Goal: Transaction & Acquisition: Purchase product/service

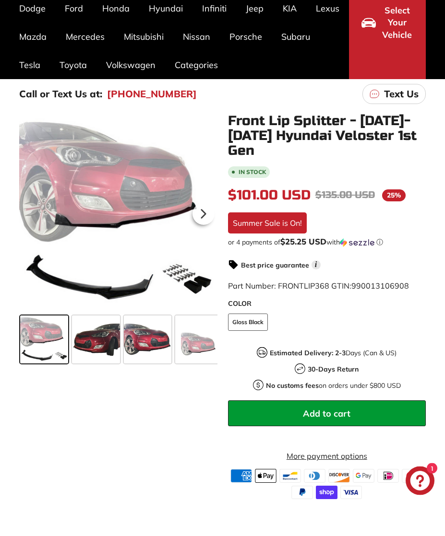
scroll to position [110, 0]
click at [89, 342] on span at bounding box center [96, 340] width 48 height 48
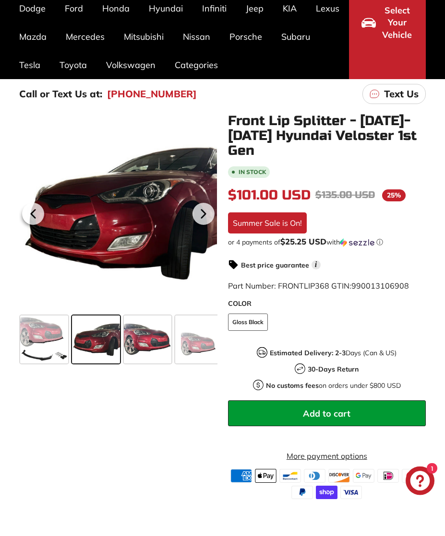
click at [132, 337] on span at bounding box center [148, 340] width 48 height 48
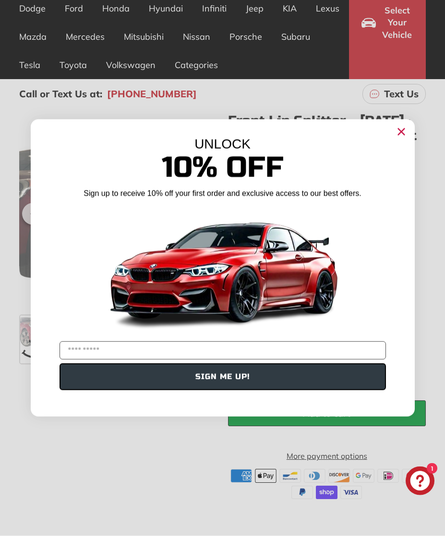
scroll to position [0, 0]
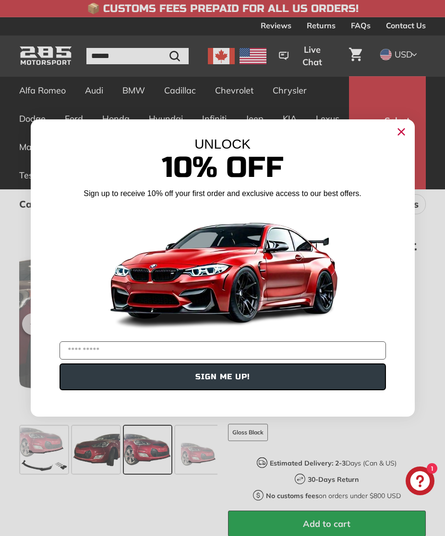
click at [402, 132] on circle "Close dialog" at bounding box center [400, 132] width 14 height 14
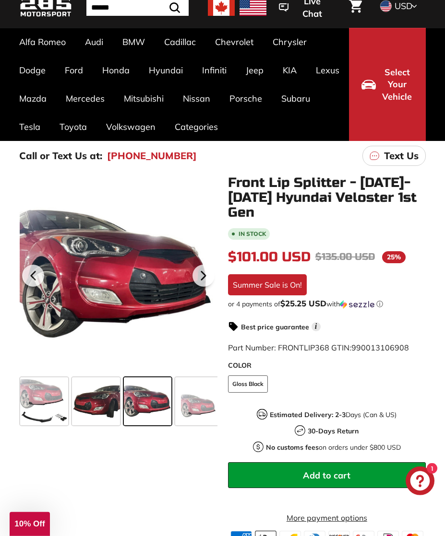
scroll to position [49, 0]
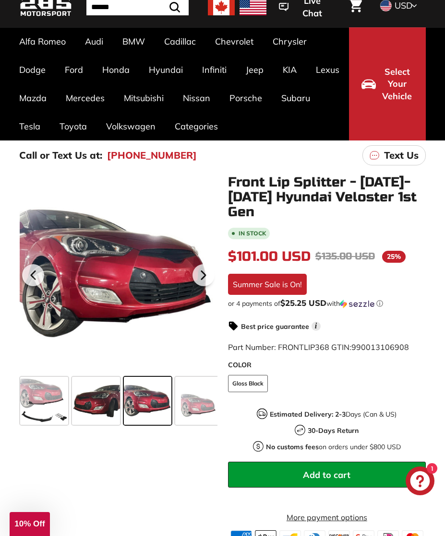
click at [141, 497] on div ".cls-1{fill:none;stroke:#000;stroke-miterlimit:10;stroke-width:2px} .cls-1{fill…" at bounding box center [217, 368] width 417 height 386
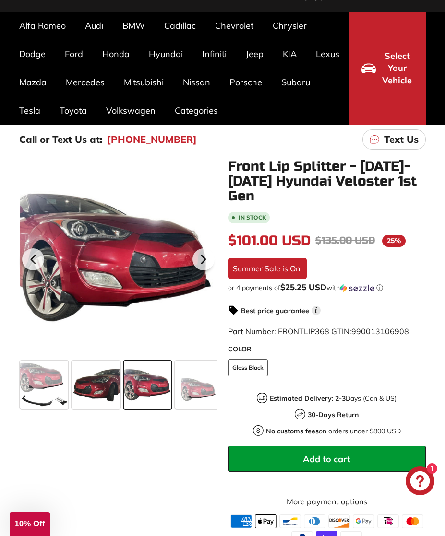
scroll to position [64, 0]
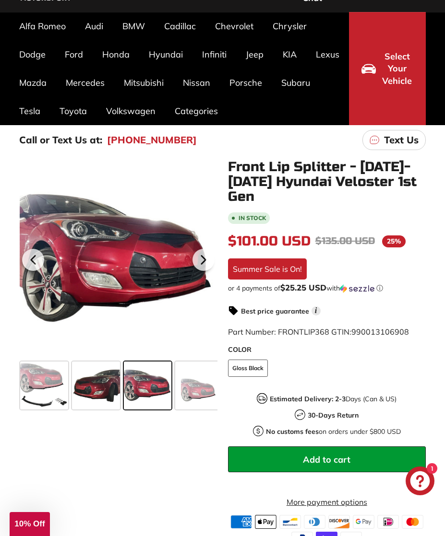
click at [154, 506] on div ".cls-1{fill:none;stroke:#000;stroke-miterlimit:10;stroke-width:2px} .cls-1{fill…" at bounding box center [217, 353] width 417 height 386
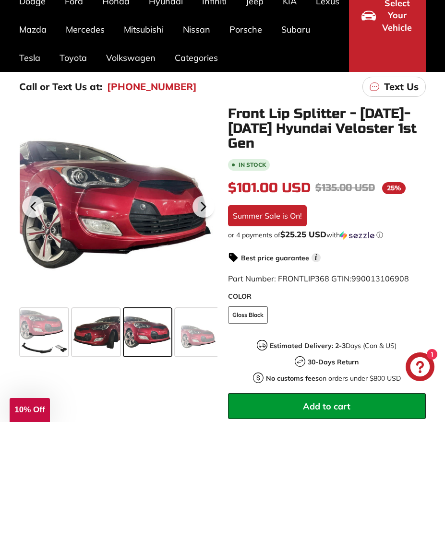
scroll to position [117, 0]
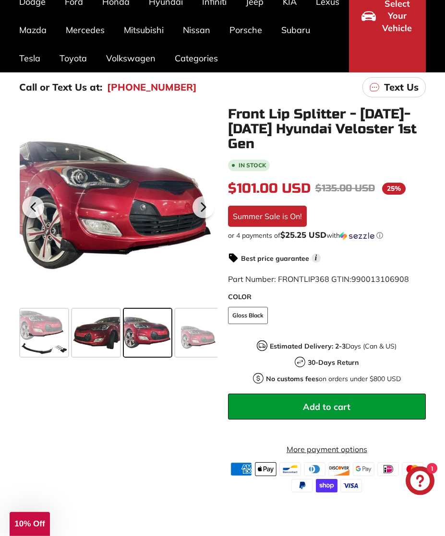
click at [250, 399] on button "Add to cart" at bounding box center [327, 407] width 198 height 26
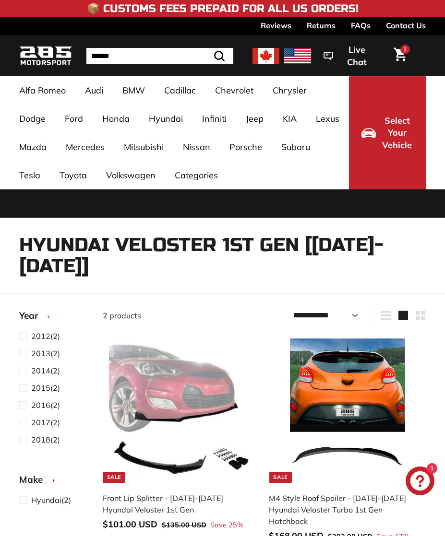
select select "**********"
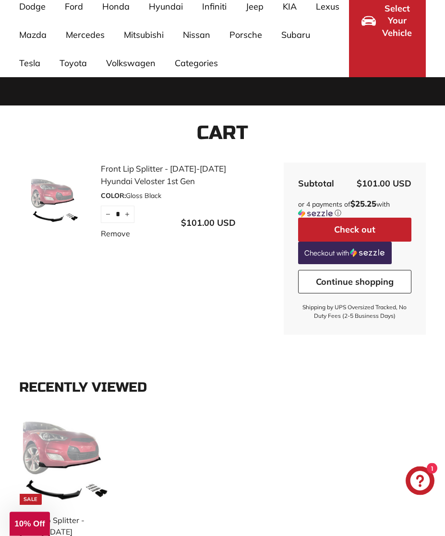
scroll to position [112, 0]
click at [311, 233] on button "Check out" at bounding box center [354, 230] width 113 height 24
